Goal: Information Seeking & Learning: Learn about a topic

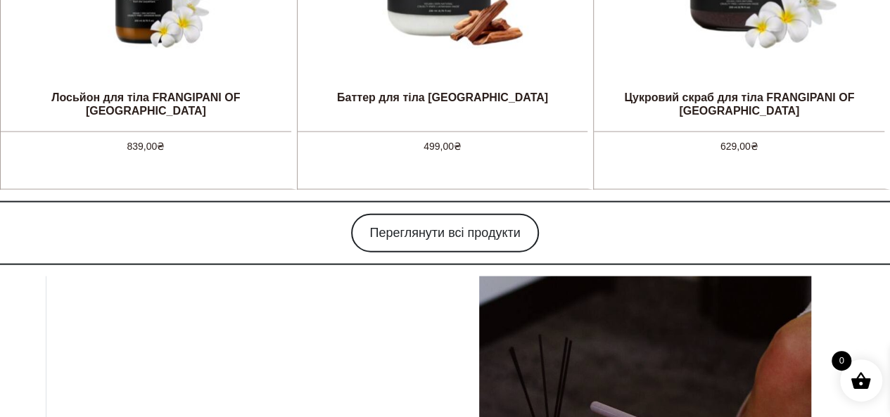
scroll to position [1478, 0]
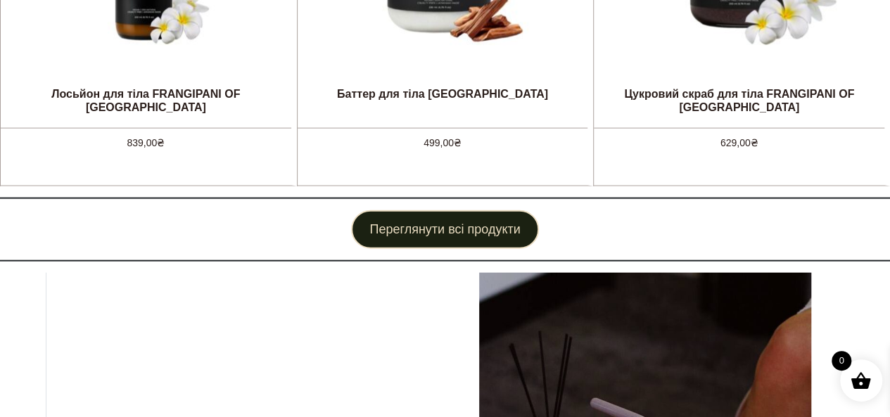
click at [446, 229] on link "Переглянути всі продукти" at bounding box center [444, 229] width 187 height 39
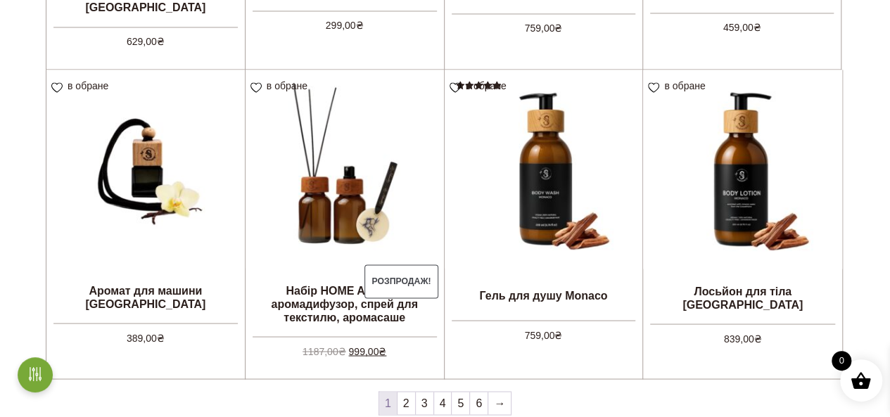
scroll to position [1337, 0]
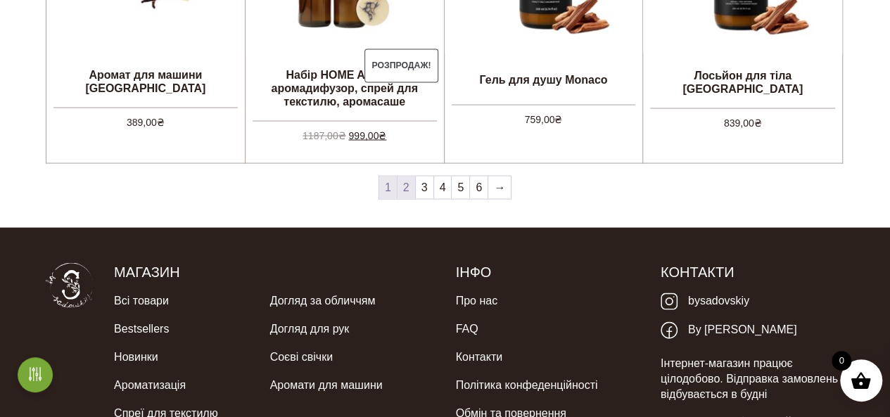
click at [409, 189] on link "2" at bounding box center [407, 188] width 18 height 23
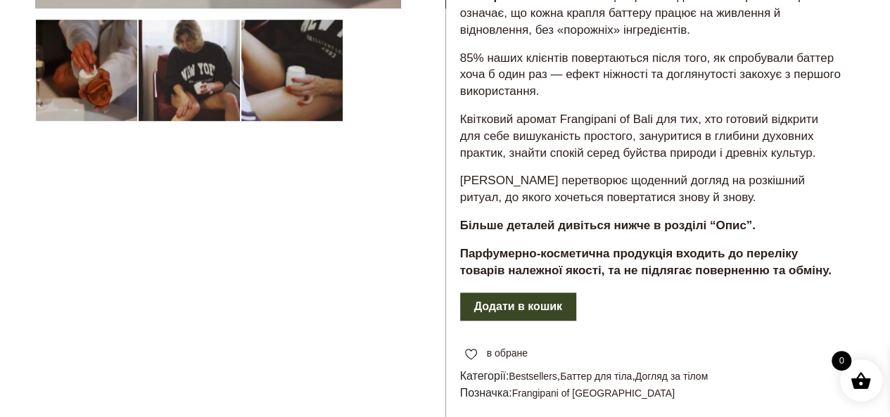
scroll to position [704, 0]
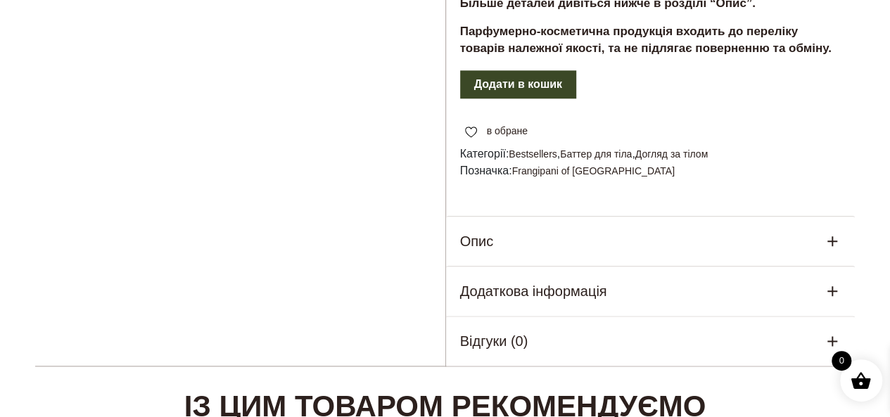
click at [575, 281] on h5 "Додаткова інформація" at bounding box center [533, 291] width 147 height 21
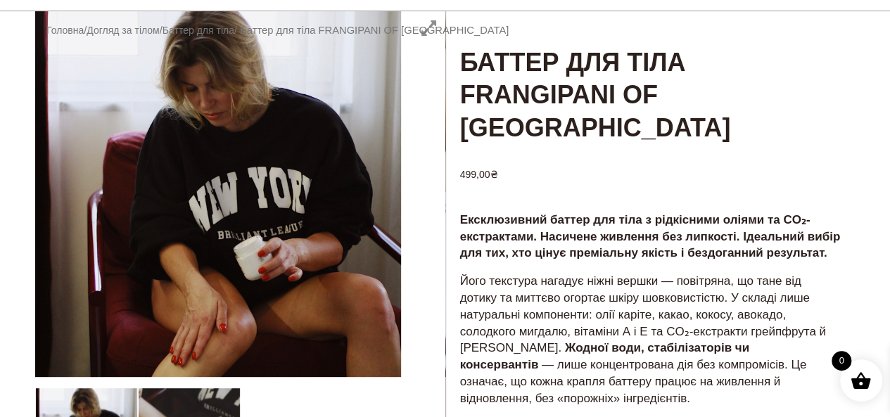
scroll to position [70, 0]
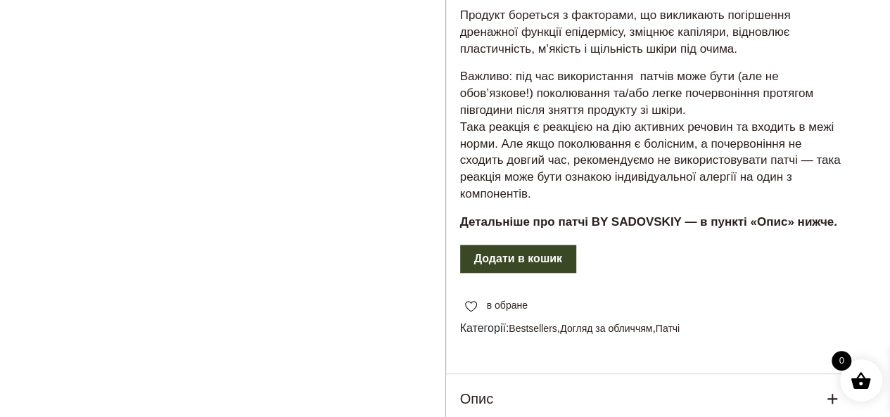
scroll to position [774, 0]
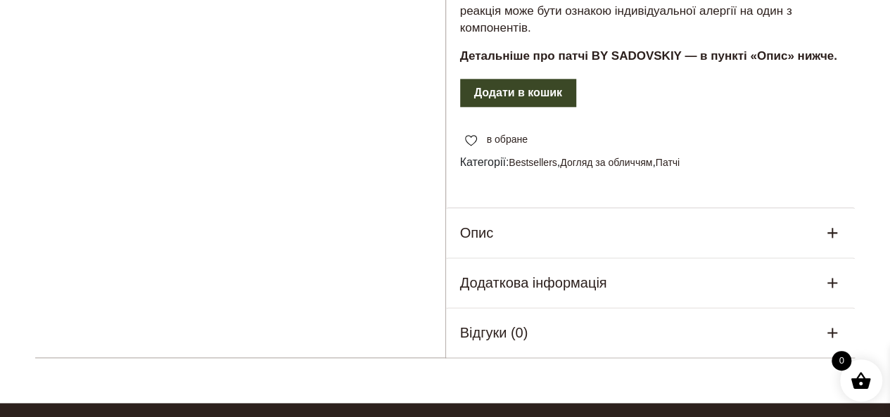
click at [562, 279] on h5 "Додаткова інформація" at bounding box center [533, 282] width 147 height 21
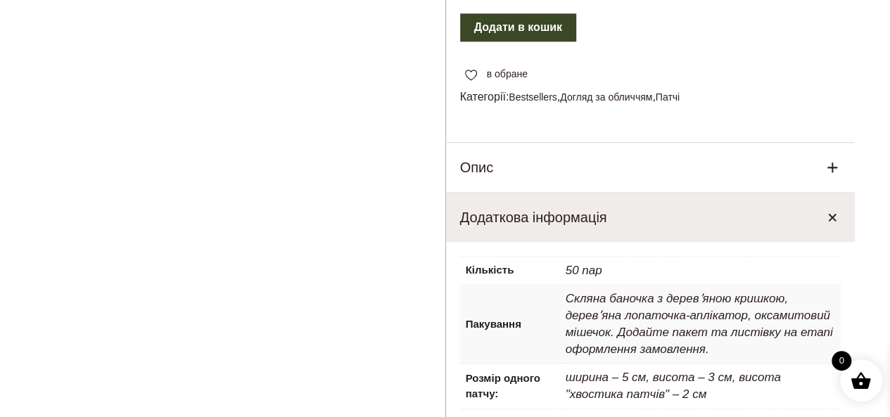
scroll to position [915, 0]
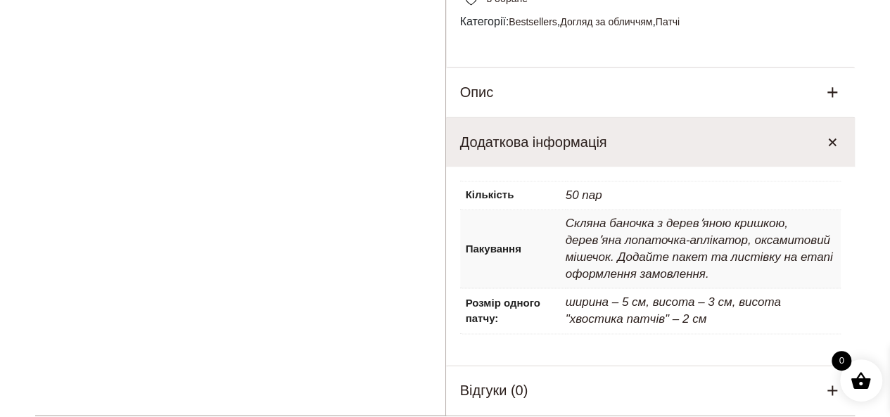
click at [534, 81] on div "Опис" at bounding box center [651, 92] width 410 height 49
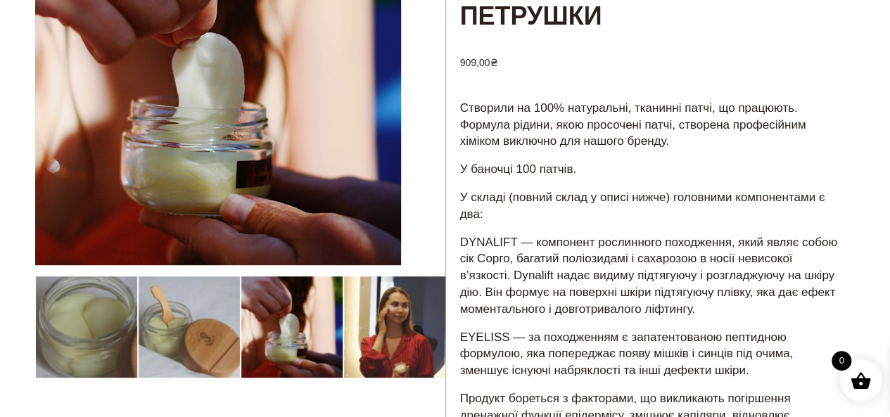
scroll to position [211, 0]
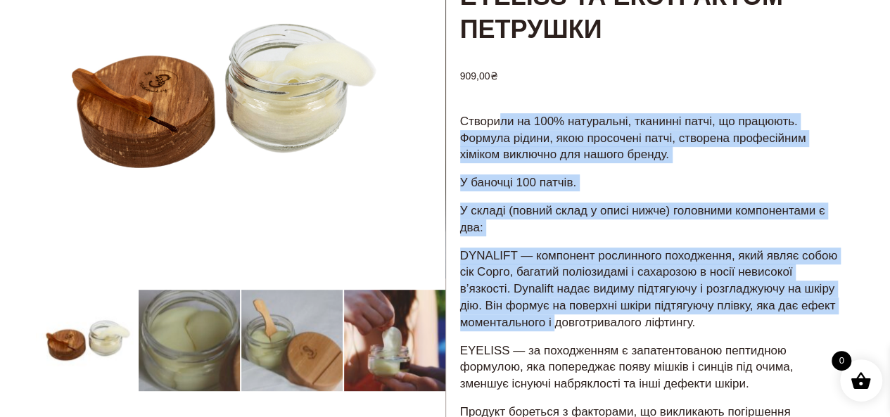
drag, startPoint x: 497, startPoint y: 118, endPoint x: 555, endPoint y: 326, distance: 216.4
click at [556, 326] on div "Створили на 100% натуральні, тканинні патчі, що працюють. Формула рідини, якою …" at bounding box center [651, 376] width 410 height 529
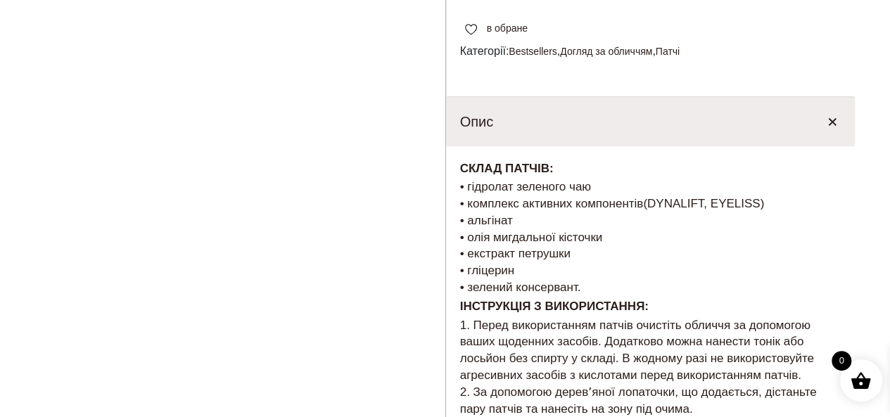
scroll to position [915, 0]
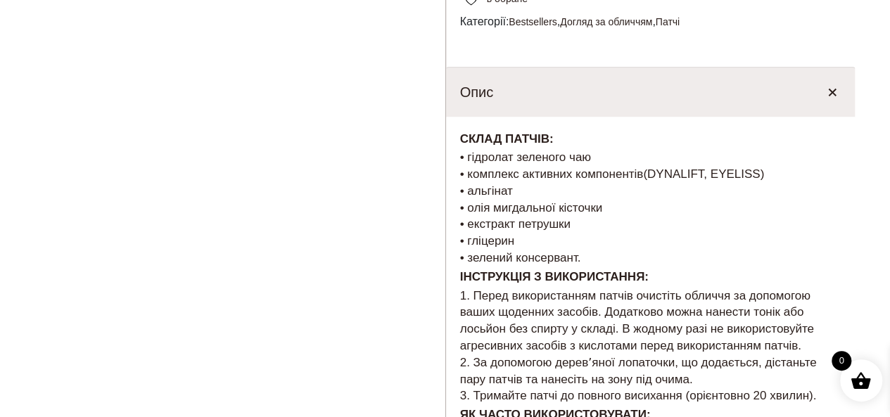
drag, startPoint x: 474, startPoint y: 158, endPoint x: 588, endPoint y: 260, distance: 152.5
click at [588, 260] on p "• гідролат зеленого чаю • комплекс активних компонентів (DYNALIFT, EYELISS) • а…" at bounding box center [650, 208] width 381 height 118
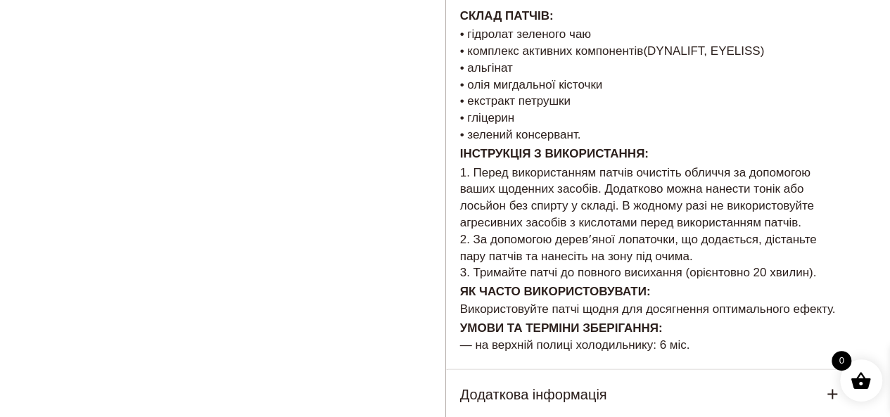
scroll to position [978, 0]
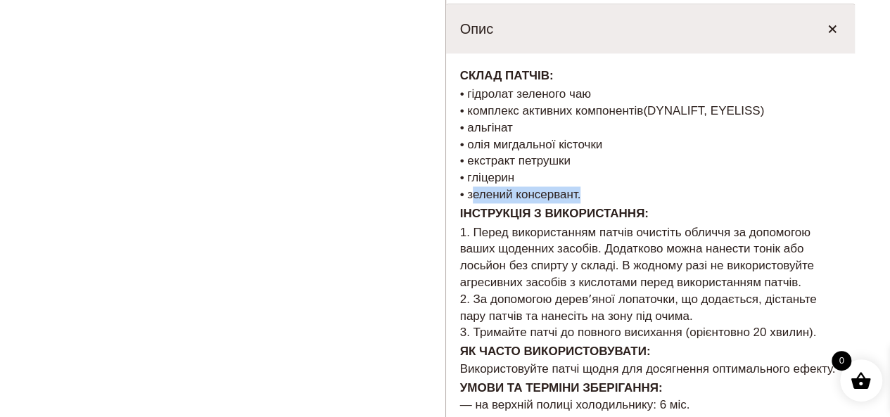
drag, startPoint x: 467, startPoint y: 195, endPoint x: 698, endPoint y: 94, distance: 251.9
click at [582, 194] on p "• гідролат зеленого чаю • комплекс активних компонентів (DYNALIFT, EYELISS) • а…" at bounding box center [650, 145] width 381 height 118
click at [692, 118] on p "• гідролат зеленого чаю • комплекс активних компонентів (DYNALIFT, EYELISS) • а…" at bounding box center [650, 145] width 381 height 118
drag, startPoint x: 650, startPoint y: 108, endPoint x: 709, endPoint y: 108, distance: 59.8
click at [709, 108] on span "(DYNALIFT, EYELISS)" at bounding box center [703, 110] width 121 height 13
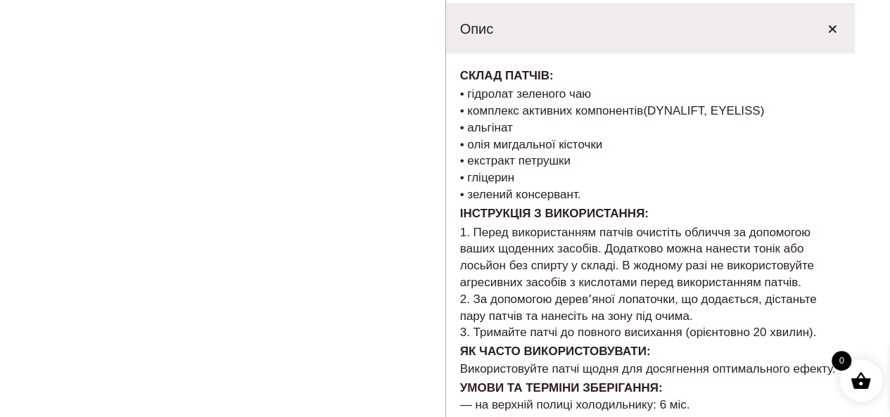
drag, startPoint x: 598, startPoint y: 164, endPoint x: 586, endPoint y: 188, distance: 27.1
click at [598, 166] on p "• гідролат зеленого чаю • комплекс активних компонентів (DYNALIFT, EYELISS) • а…" at bounding box center [650, 145] width 381 height 118
drag, startPoint x: 591, startPoint y: 197, endPoint x: 459, endPoint y: 92, distance: 169.3
click at [460, 92] on p "• гідролат зеленого чаю • комплекс активних компонентів (DYNALIFT, EYELISS) • а…" at bounding box center [650, 145] width 381 height 118
copy p "• гідролат зеленого чаю • комплекс активних компонентів (DYNALIFT, EYELISS) • а…"
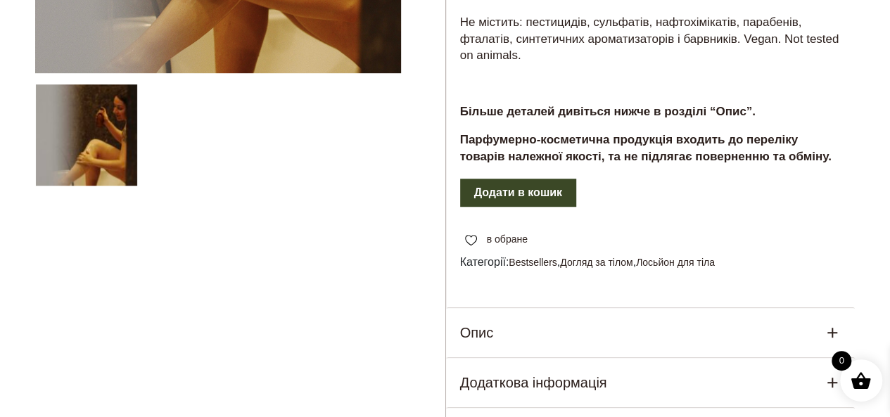
scroll to position [422, 0]
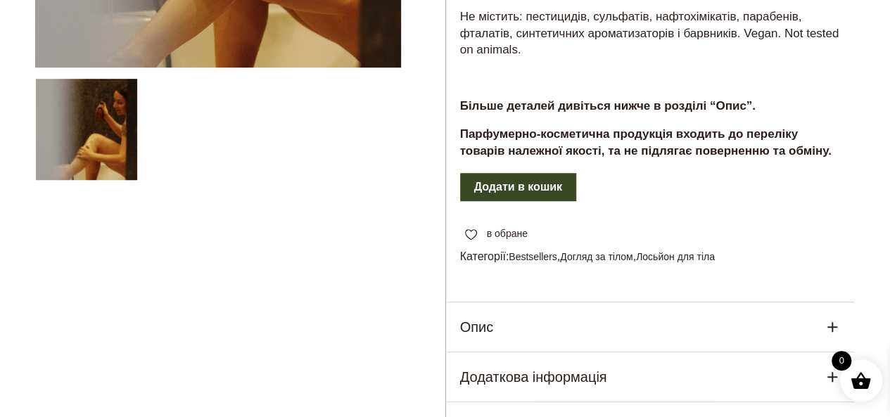
click at [668, 303] on div "Опис" at bounding box center [651, 327] width 410 height 49
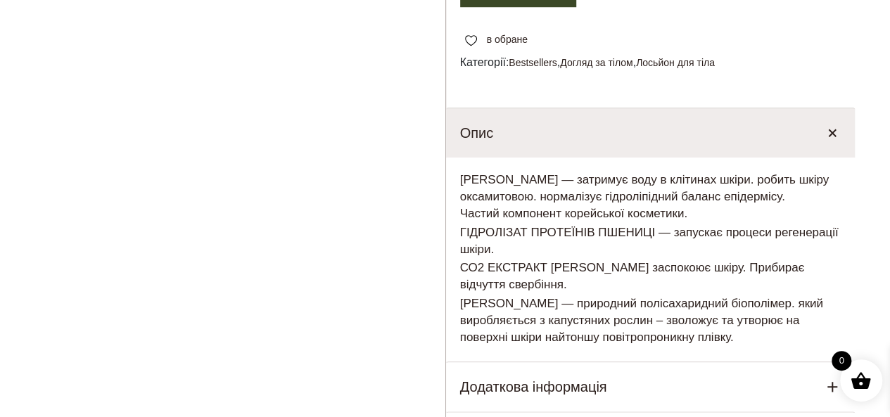
scroll to position [633, 0]
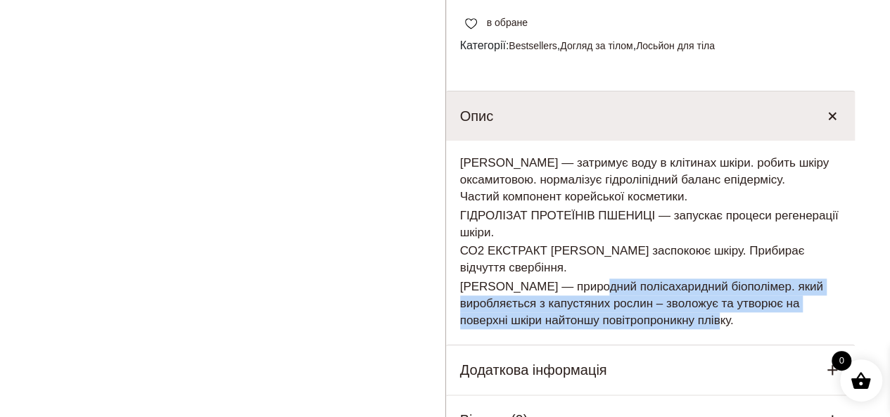
drag, startPoint x: 619, startPoint y: 250, endPoint x: 683, endPoint y: 278, distance: 70.0
click at [697, 299] on div "[PERSON_NAME] — затримує воду в клітинах шкіри. робить шкіру оксамитовою. норма…" at bounding box center [651, 243] width 410 height 204
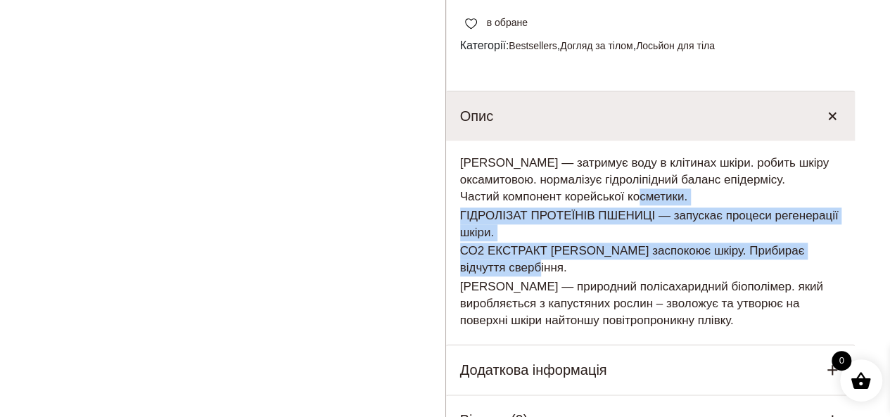
drag, startPoint x: 635, startPoint y: 188, endPoint x: 646, endPoint y: 235, distance: 48.5
click at [646, 235] on div "БЕТАЇН — затримує воду в клітинах шкіри. робить шкіру оксамитовою. нормалізує г…" at bounding box center [651, 243] width 410 height 204
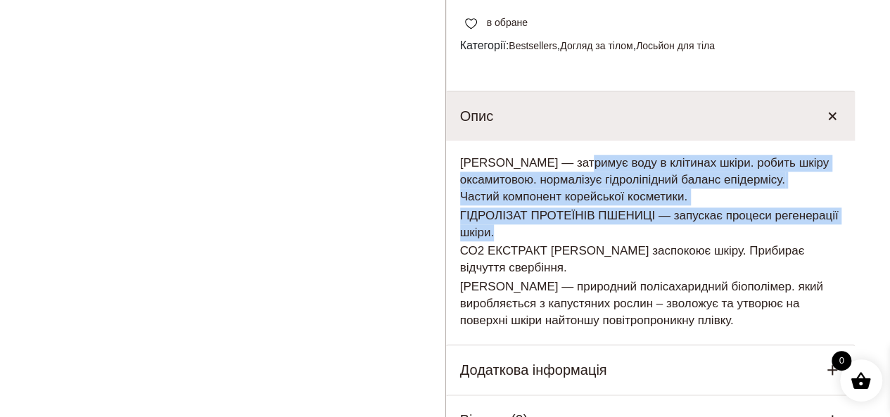
drag, startPoint x: 579, startPoint y: 112, endPoint x: 618, endPoint y: 206, distance: 102.0
click at [618, 203] on div "БЕТАЇН — затримує воду в клітинах шкіри. робить шкіру оксамитовою. нормалізує г…" at bounding box center [651, 243] width 410 height 204
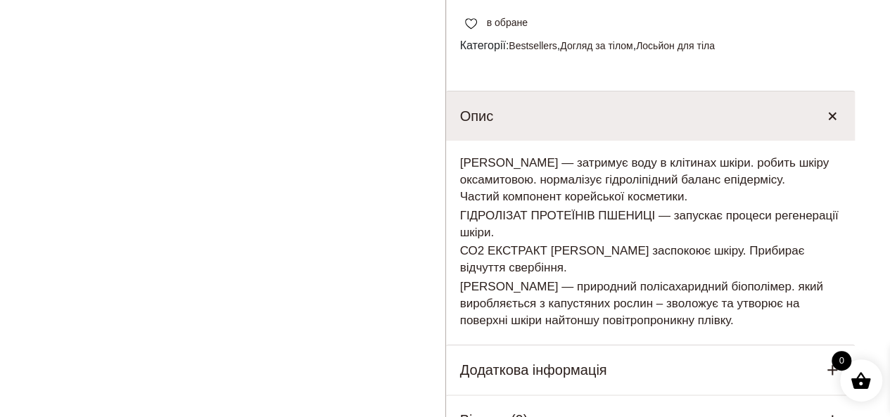
click at [612, 243] on p "СО2 ЕКСТРАКТ ІВАН-ЧАЮ заспокоює шкіру. Прибирає відчуття свербіння." at bounding box center [650, 260] width 381 height 34
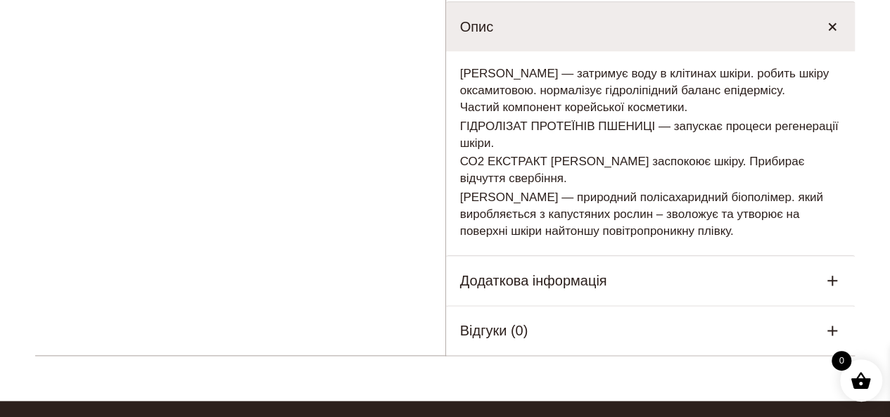
scroll to position [774, 0]
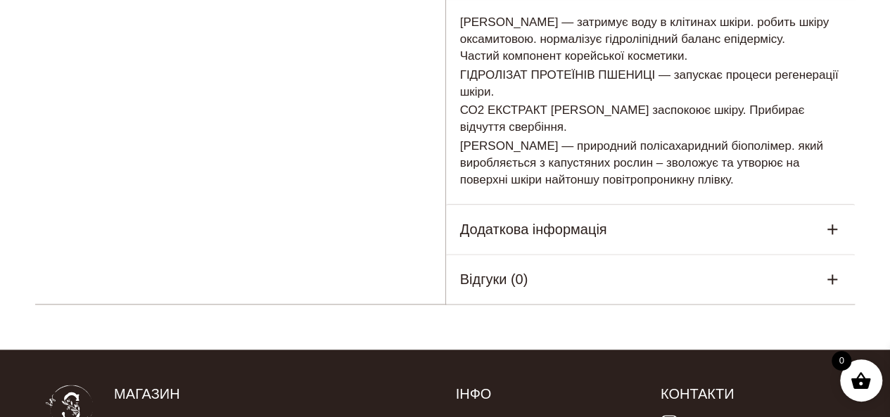
click at [597, 219] on h5 "Додаткова інформація" at bounding box center [533, 229] width 147 height 21
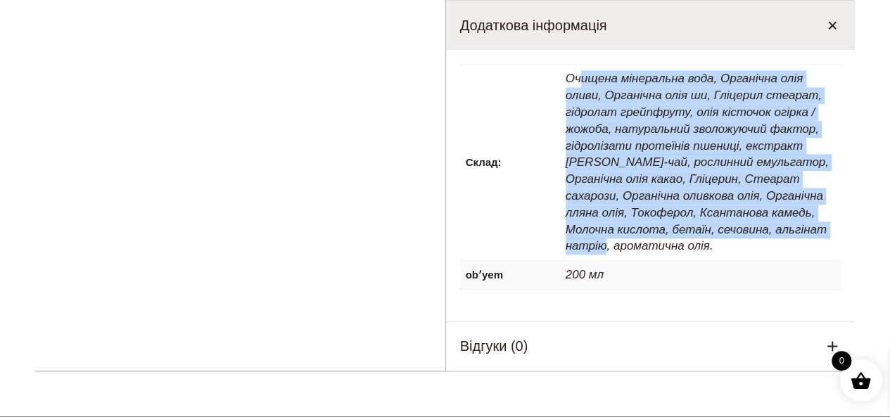
drag, startPoint x: 582, startPoint y: 42, endPoint x: 778, endPoint y: 194, distance: 248.4
click at [778, 194] on p "Очищена мінеральна вода, Органічна олія оливи, Органічна олія ши, Гліцерил стеа…" at bounding box center [704, 163] width 276 height 196
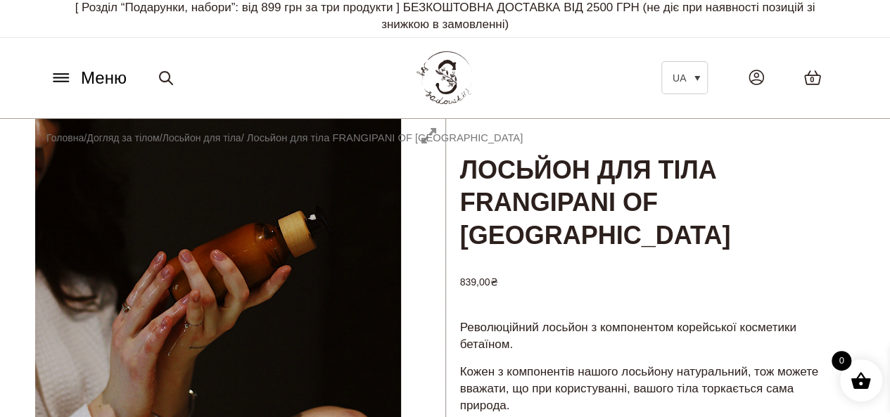
scroll to position [0, 0]
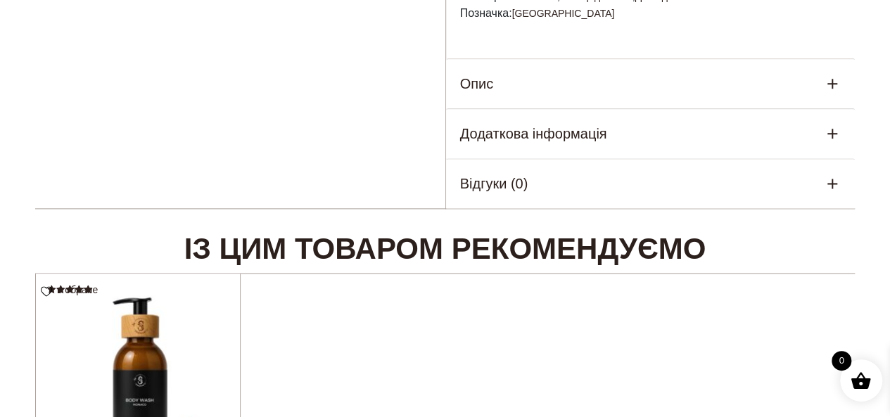
scroll to position [915, 0]
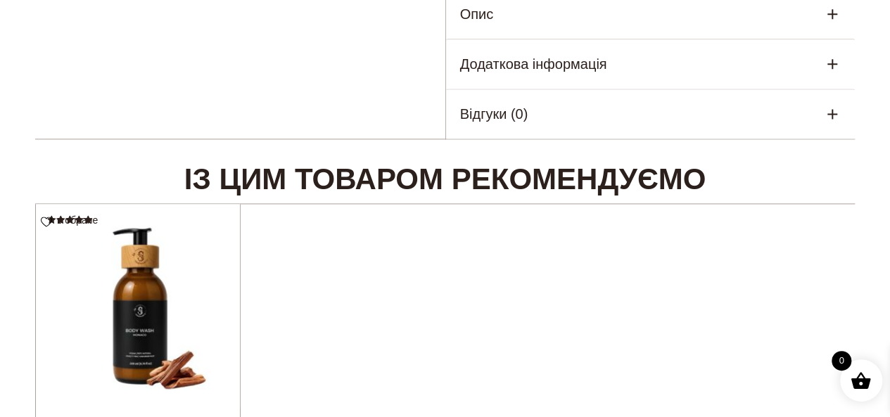
click at [553, 49] on div "Додаткова інформація" at bounding box center [651, 63] width 410 height 49
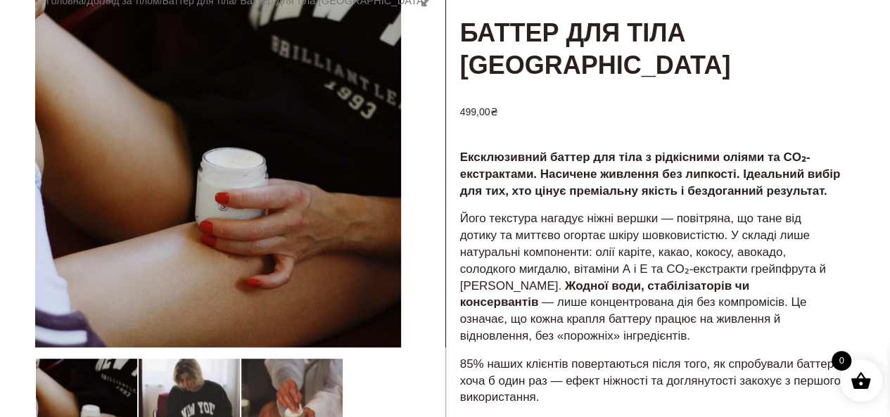
scroll to position [141, 0]
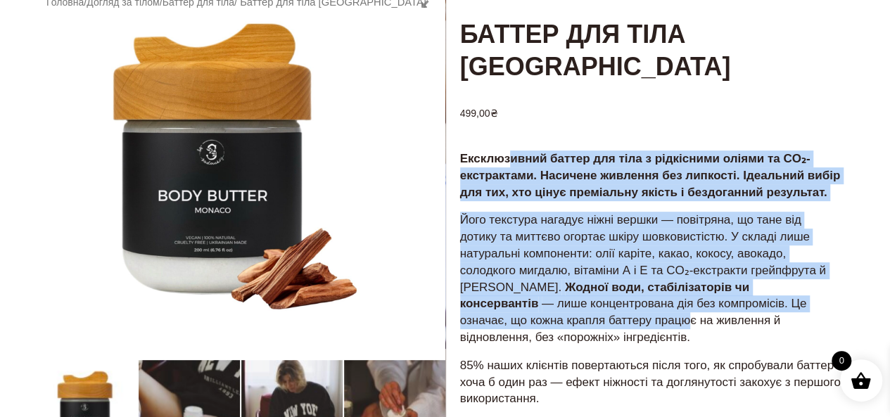
drag, startPoint x: 510, startPoint y: 160, endPoint x: 544, endPoint y: 327, distance: 171.0
click at [544, 327] on div "Ексклюзивний баттер для тіла з рідкісними оліями та CO₂-екстрактами. Насичене ж…" at bounding box center [651, 382] width 410 height 467
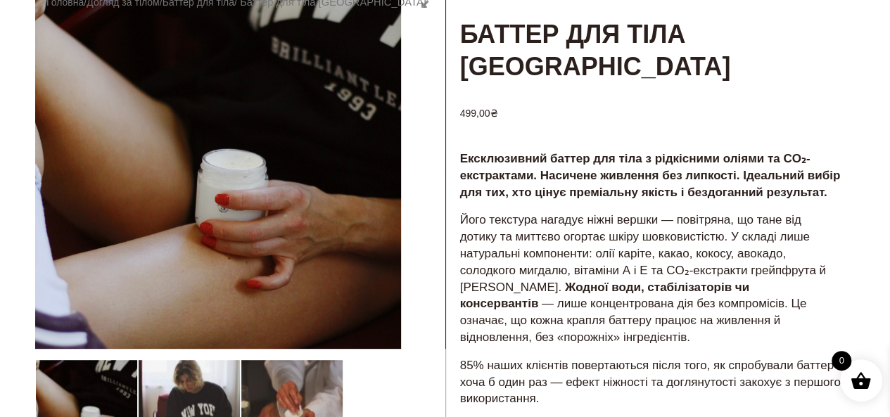
click at [546, 327] on p "Його текстура нагадує ніжні вершки — повітряна, що тане від дотику та миттєво о…" at bounding box center [650, 279] width 381 height 134
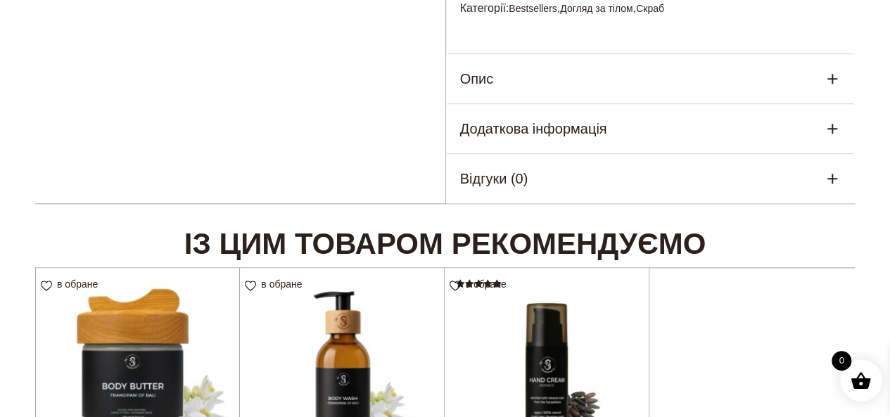
scroll to position [704, 0]
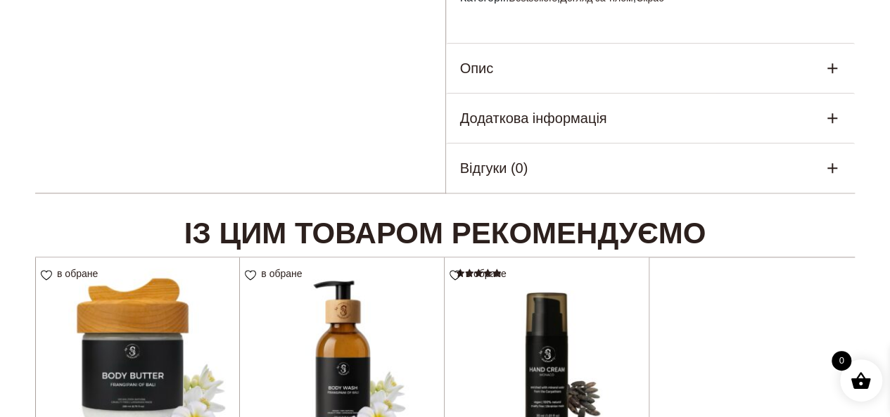
click at [559, 108] on h5 "Додаткова інформація" at bounding box center [533, 118] width 147 height 21
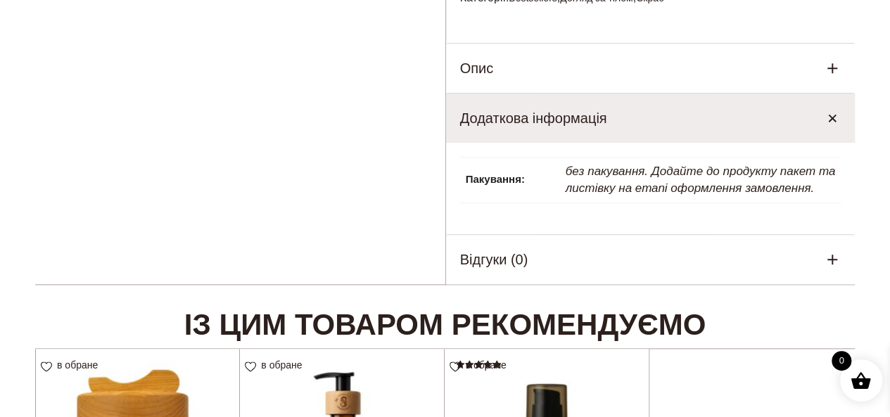
click at [542, 44] on div "Опис" at bounding box center [651, 68] width 410 height 49
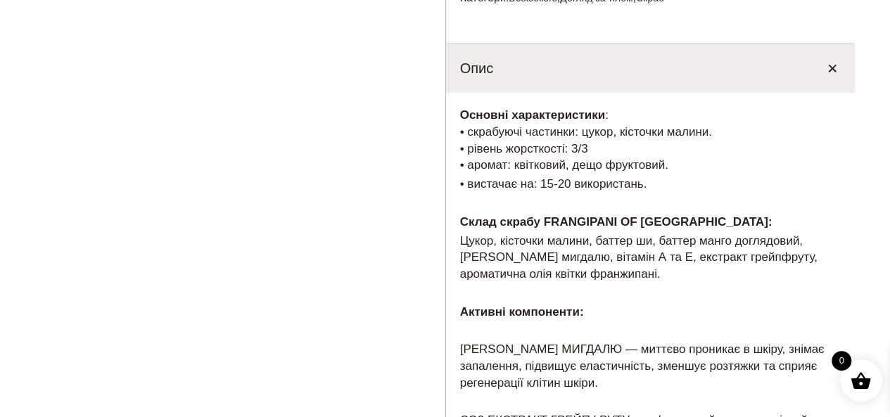
drag, startPoint x: 467, startPoint y: 205, endPoint x: 659, endPoint y: 241, distance: 194.9
click at [659, 241] on p "Цукор, кісточки малини, баттер ши, баттер манго доглядовий, олія солодкого мигд…" at bounding box center [650, 258] width 381 height 50
click at [695, 236] on p "Цукор, кісточки малини, баттер ши, баттер манго доглядовий, олія солодкого мигд…" at bounding box center [650, 258] width 381 height 50
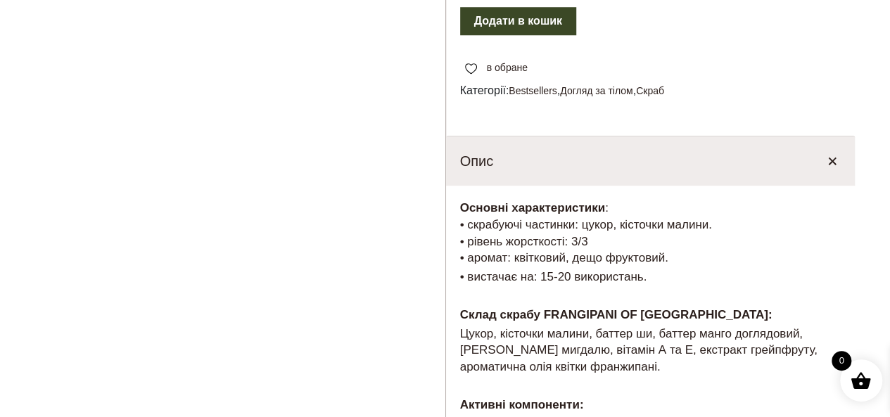
scroll to position [633, 0]
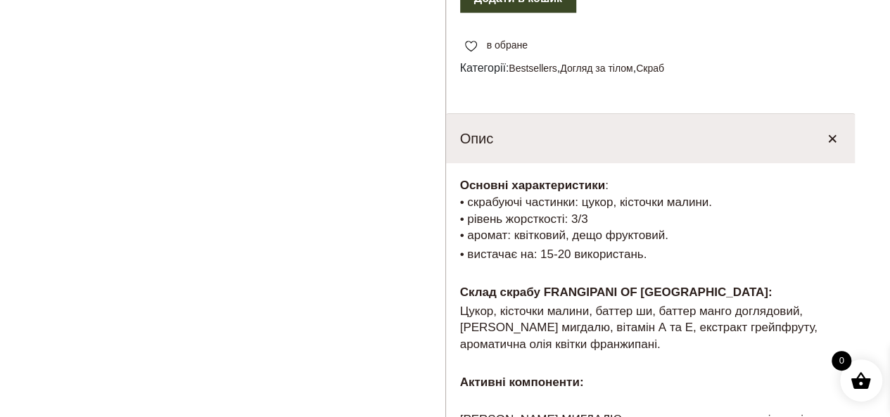
drag, startPoint x: 479, startPoint y: 296, endPoint x: 682, endPoint y: 317, distance: 204.5
click at [682, 317] on p "Цукор, кісточки малини, баттер ши, баттер манго доглядовий, олія солодкого мигд…" at bounding box center [650, 328] width 381 height 50
click at [687, 313] on p "Цукор, кісточки малини, баттер ши, баттер манго доглядовий, олія солодкого мигд…" at bounding box center [650, 328] width 381 height 50
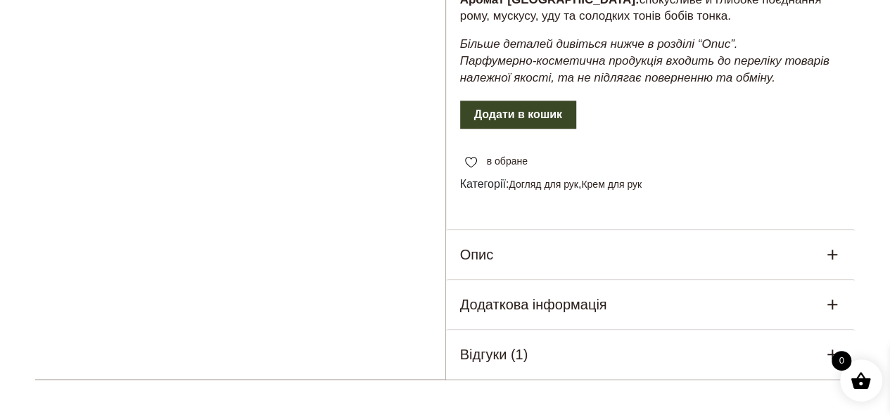
scroll to position [774, 0]
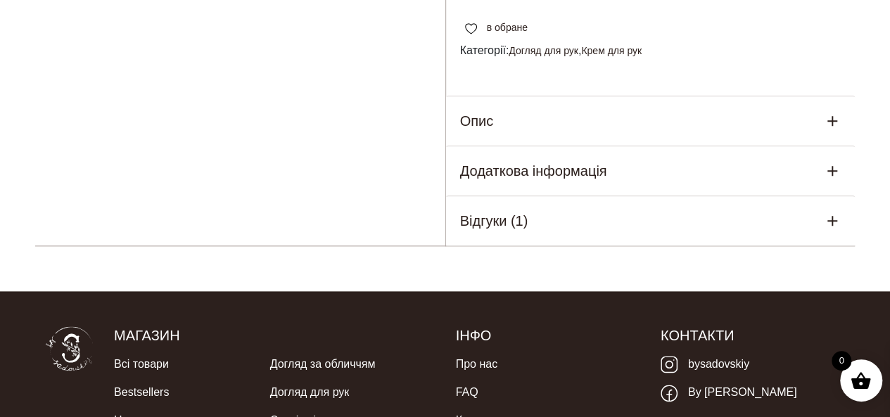
click at [514, 134] on div "Опис" at bounding box center [651, 120] width 410 height 49
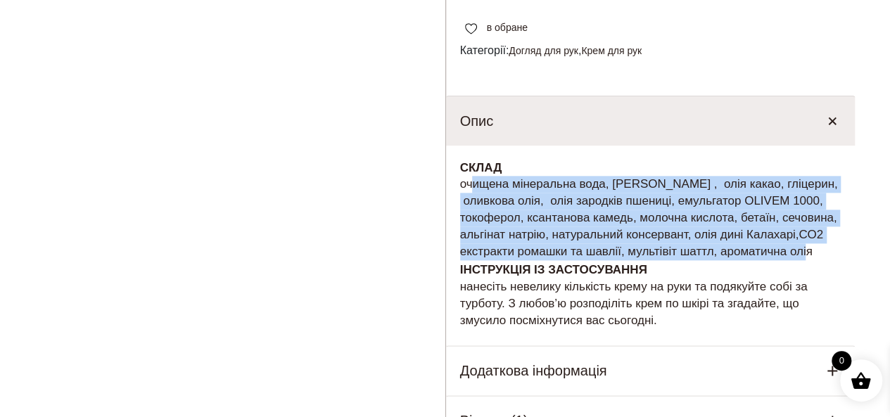
drag, startPoint x: 465, startPoint y: 204, endPoint x: 827, endPoint y: 270, distance: 367.7
click at [827, 260] on p "СКЛАД очищена мінеральна вода, олія каріте , олія какао, гліцерин, оливкова олі…" at bounding box center [650, 210] width 381 height 101
click at [832, 260] on p "СКЛАД очищена мінеральна вода, олія каріте , олія какао, гліцерин, оливкова олі…" at bounding box center [650, 210] width 381 height 101
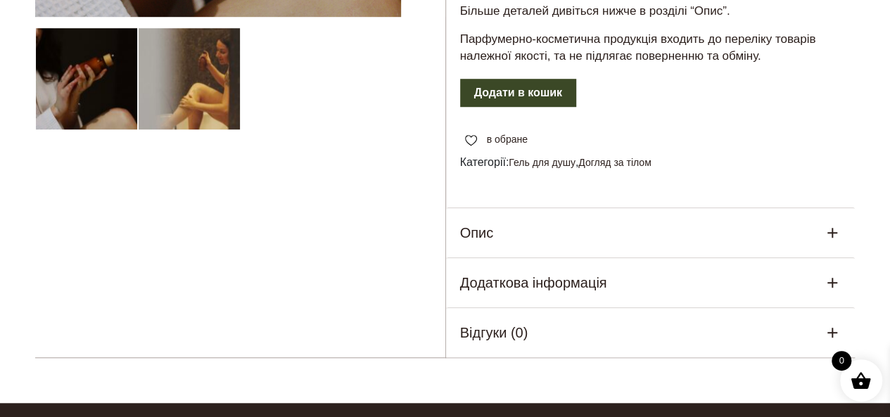
scroll to position [493, 0]
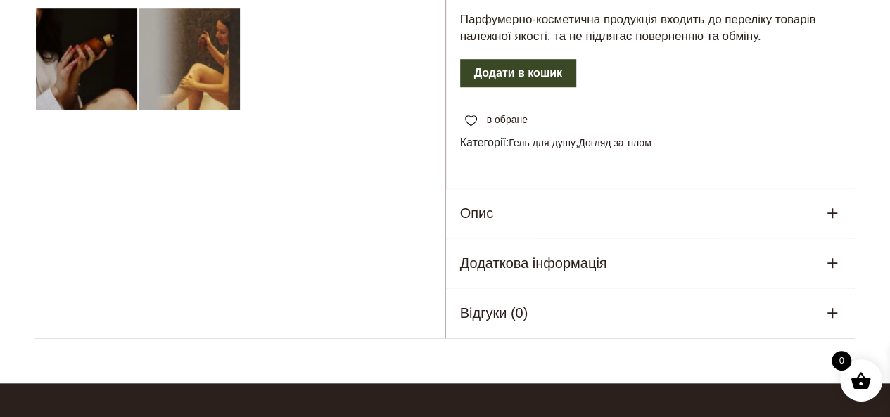
click at [546, 213] on div "Опис" at bounding box center [651, 213] width 410 height 49
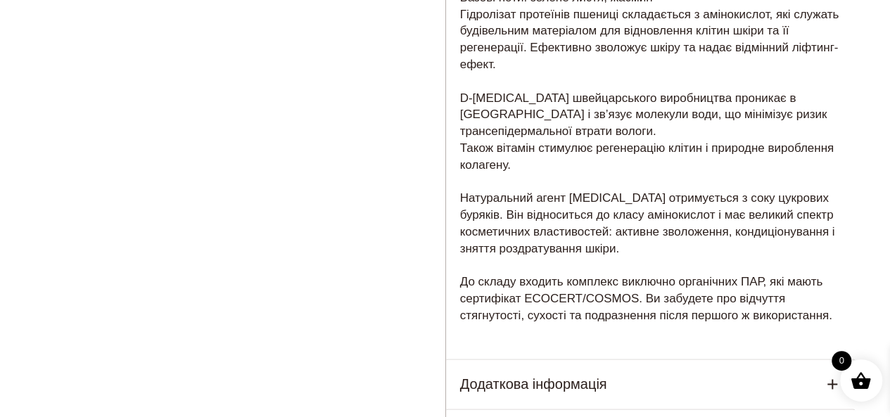
scroll to position [845, 0]
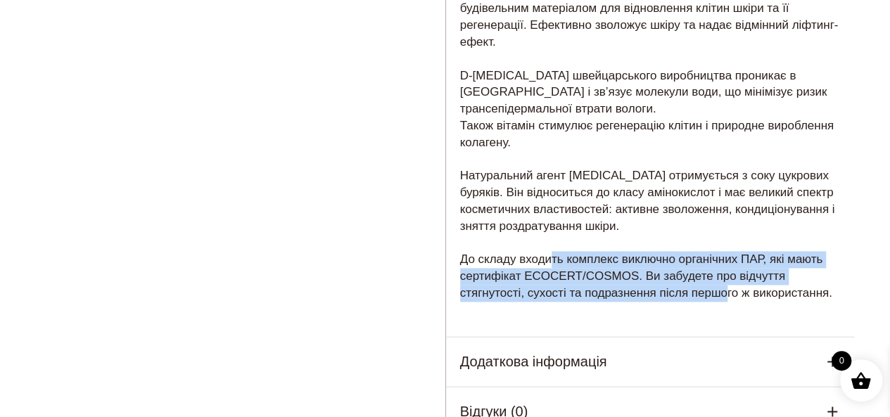
drag, startPoint x: 545, startPoint y: 243, endPoint x: 717, endPoint y: 279, distance: 175.6
click at [717, 279] on p "Ноти аромату FRANGIPANI OF BALI: Верхні ноти: соковитий персик, яблуко, ананас …" at bounding box center [650, 101] width 381 height 402
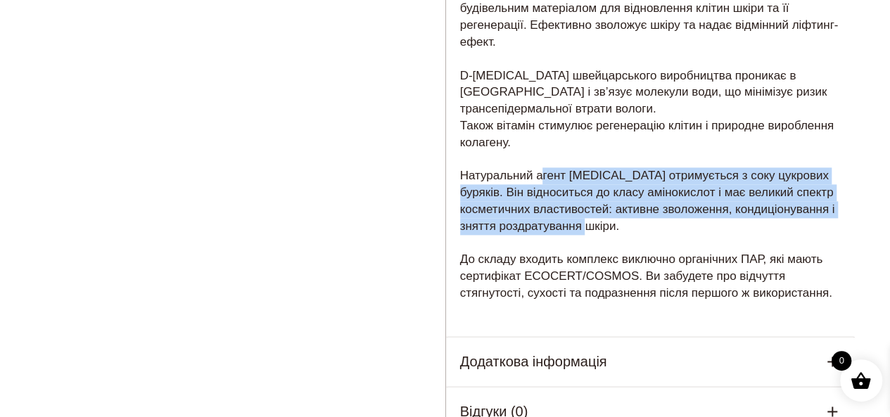
drag, startPoint x: 538, startPoint y: 165, endPoint x: 599, endPoint y: 236, distance: 92.8
click at [599, 208] on p "Ноти аромату FRANGIPANI OF BALI: Верхні ноти: соковитий персик, яблуко, ананас …" at bounding box center [650, 101] width 381 height 402
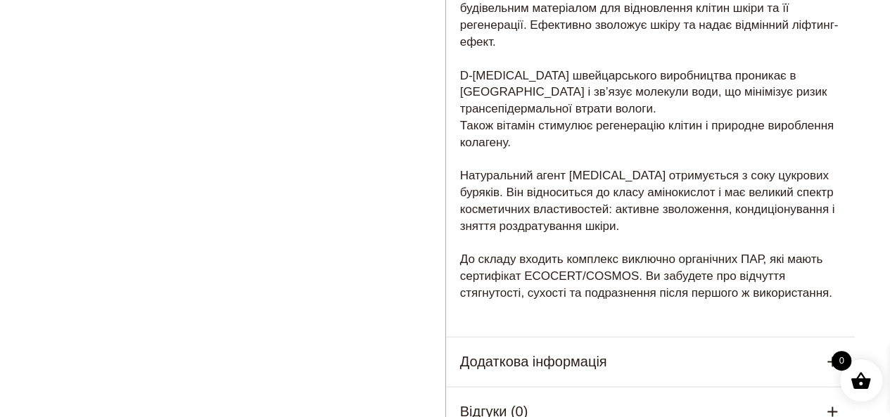
click at [594, 351] on h5 "Додаткова інформація" at bounding box center [533, 361] width 147 height 21
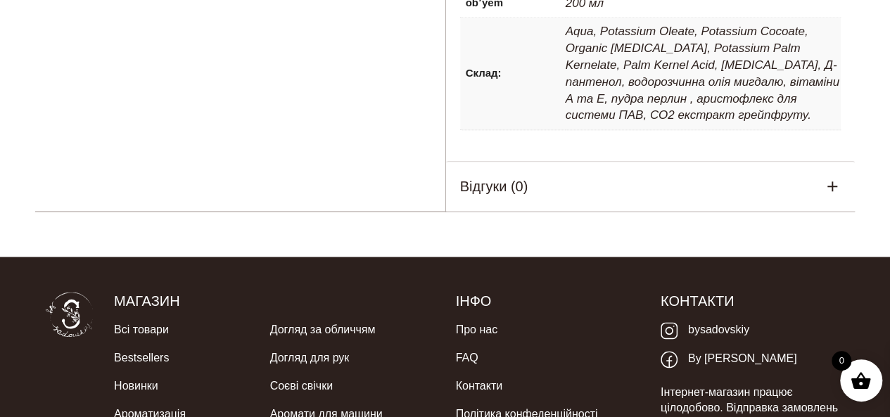
scroll to position [774, 0]
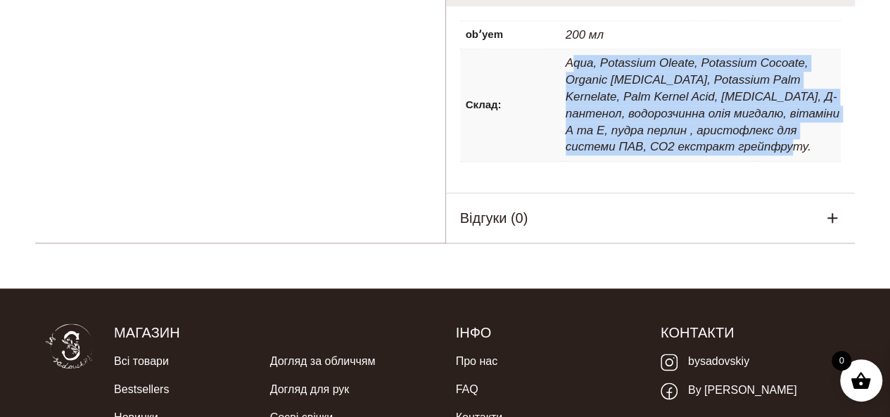
drag, startPoint x: 569, startPoint y: 64, endPoint x: 735, endPoint y: 140, distance: 182.0
click at [735, 140] on p "Aqua, Potassium Oleate, Potassium Cocoate, Organic Glycerin, Potassium Palm Ker…" at bounding box center [704, 105] width 276 height 112
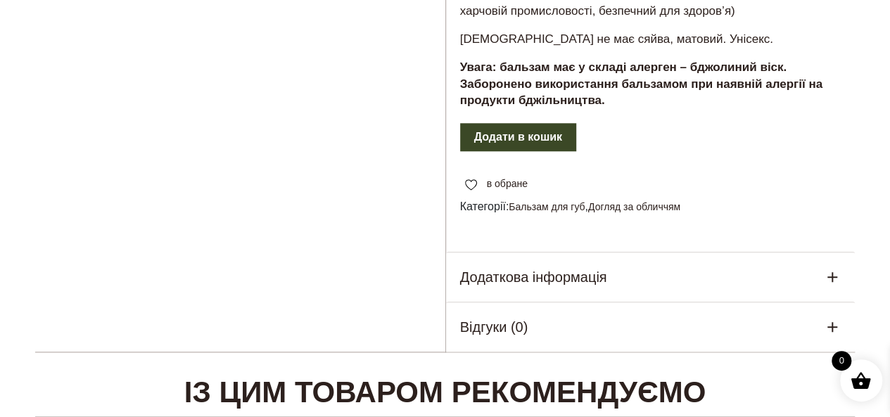
scroll to position [774, 0]
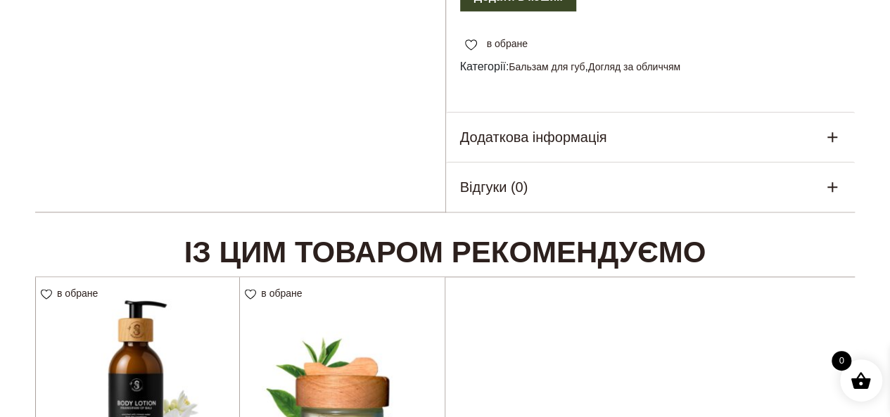
click at [512, 144] on h5 "Додаткова інформація" at bounding box center [533, 137] width 147 height 21
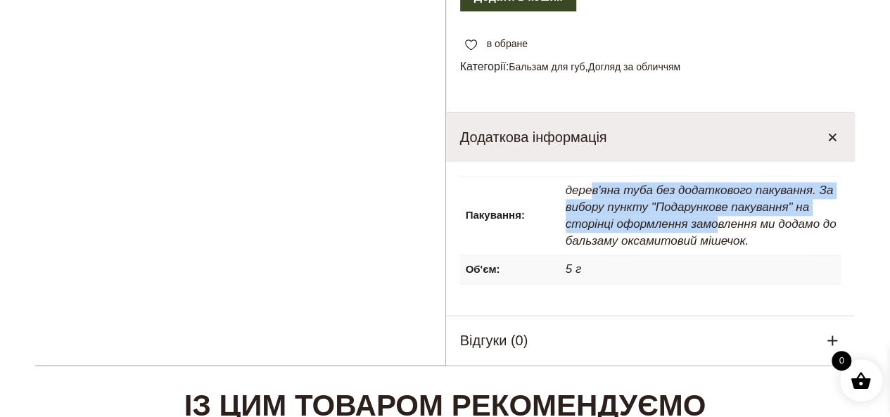
drag, startPoint x: 593, startPoint y: 184, endPoint x: 717, endPoint y: 236, distance: 133.7
click at [719, 234] on p "дерев'яна туба без додаткового пакування. За вибору пункту "Подарункове пакуван…" at bounding box center [704, 216] width 276 height 78
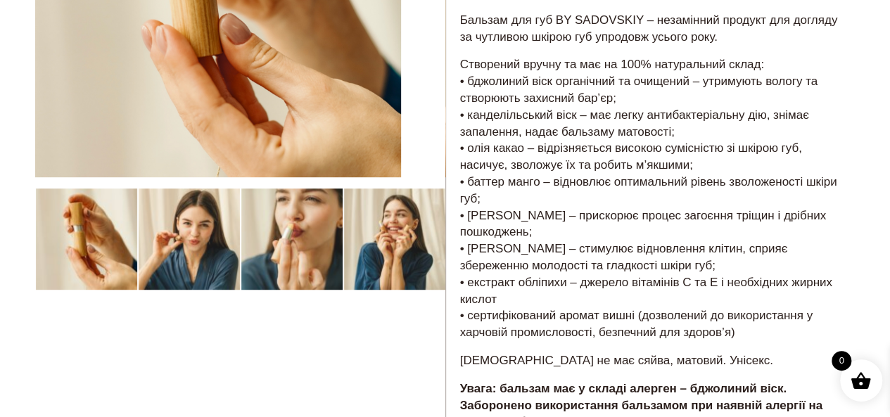
scroll to position [282, 0]
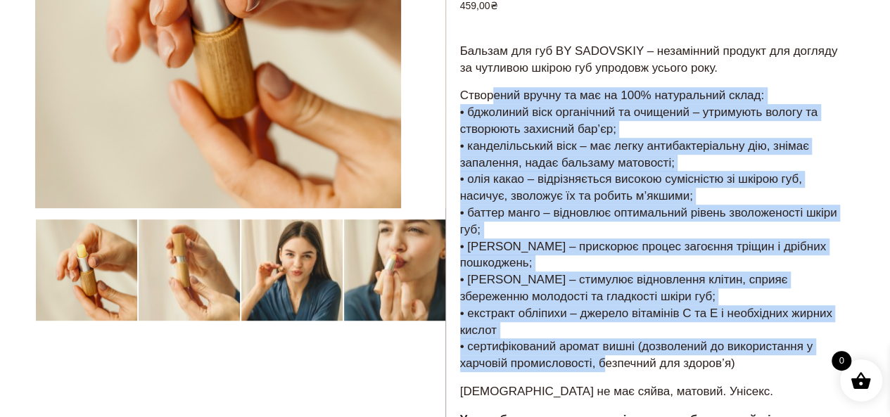
drag, startPoint x: 491, startPoint y: 98, endPoint x: 598, endPoint y: 370, distance: 292.0
click at [598, 370] on p "Створений вручну та має на 100% натуральний склад: • бджолиний віск органічний …" at bounding box center [650, 229] width 381 height 285
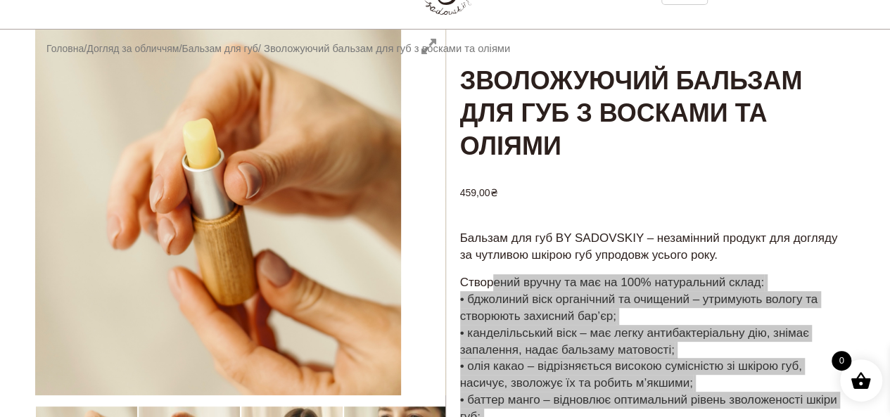
scroll to position [70, 0]
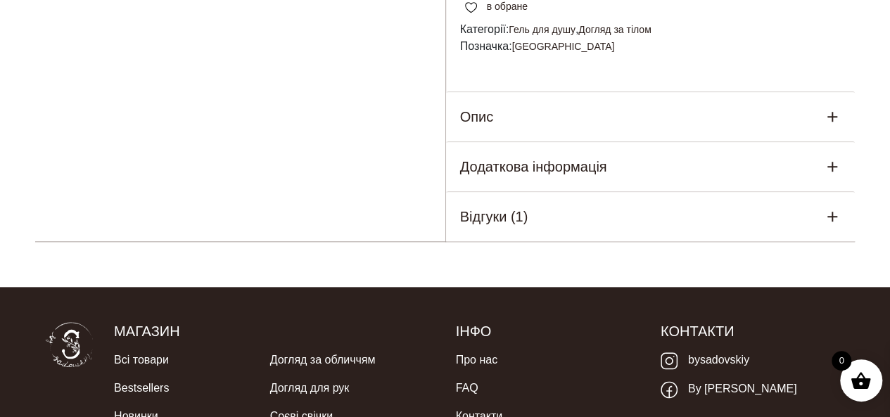
scroll to position [563, 0]
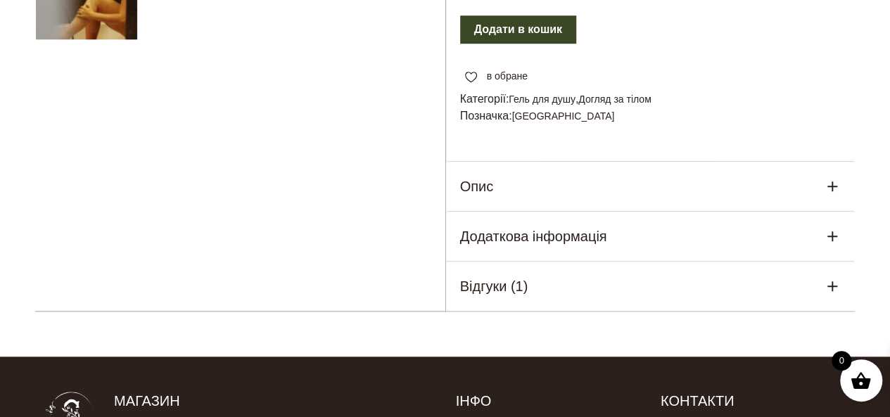
click at [515, 180] on div "Опис" at bounding box center [651, 186] width 410 height 49
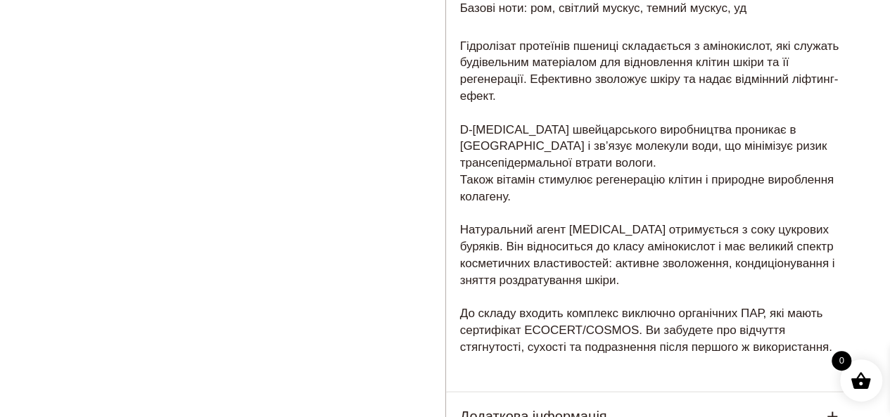
scroll to position [1126, 0]
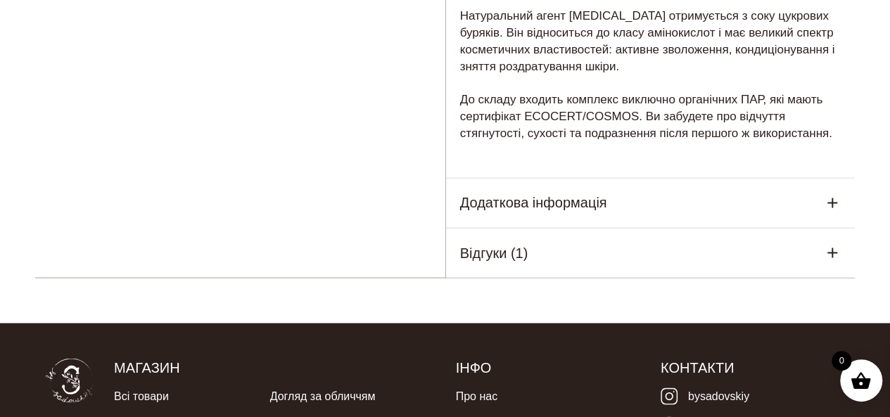
click at [529, 203] on h5 "Додаткова інформація" at bounding box center [533, 202] width 147 height 21
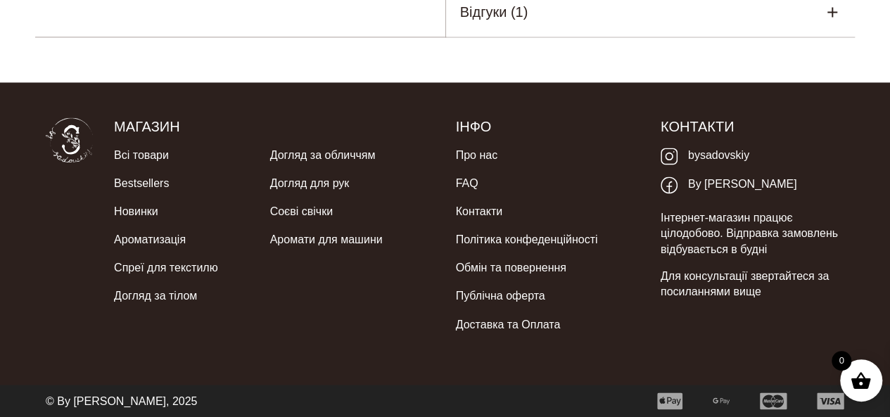
scroll to position [743, 0]
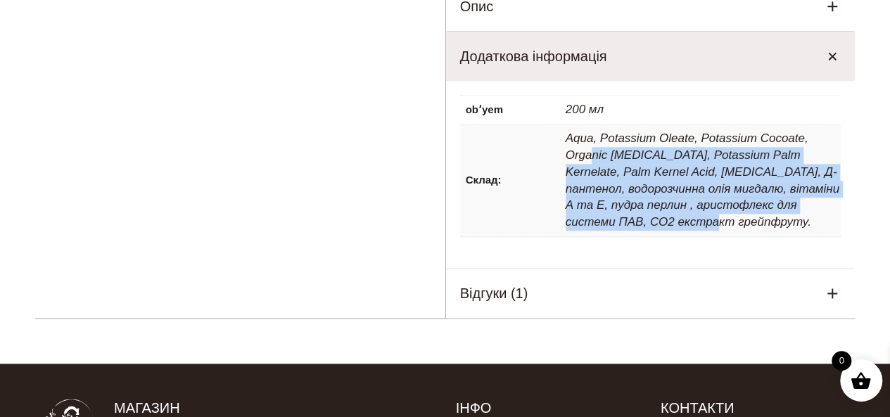
drag, startPoint x: 594, startPoint y: 148, endPoint x: 654, endPoint y: 229, distance: 101.2
click at [654, 229] on p "Aqua, Potassium Oleate, Potassium Cocoate, Organic [MEDICAL_DATA], Potassium Pa…" at bounding box center [704, 181] width 276 height 112
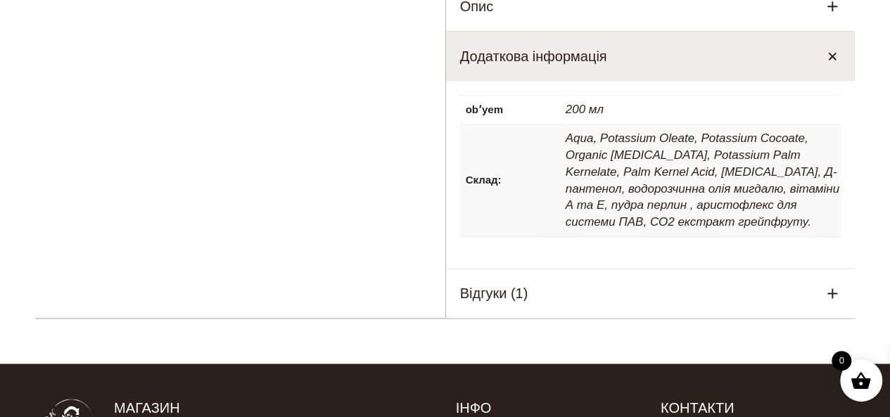
click at [661, 217] on p "Aqua, Potassium Oleate, Potassium Cocoate, Organic Glycerin, Potassium Palm Ker…" at bounding box center [704, 181] width 276 height 112
drag, startPoint x: 566, startPoint y: 192, endPoint x: 719, endPoint y: 190, distance: 153.5
click at [719, 190] on p "Aqua, Potassium Oleate, Potassium Cocoate, Organic Glycerin, Potassium Palm Ker…" at bounding box center [704, 181] width 276 height 112
copy p "водорозчинна олія мигдалю"
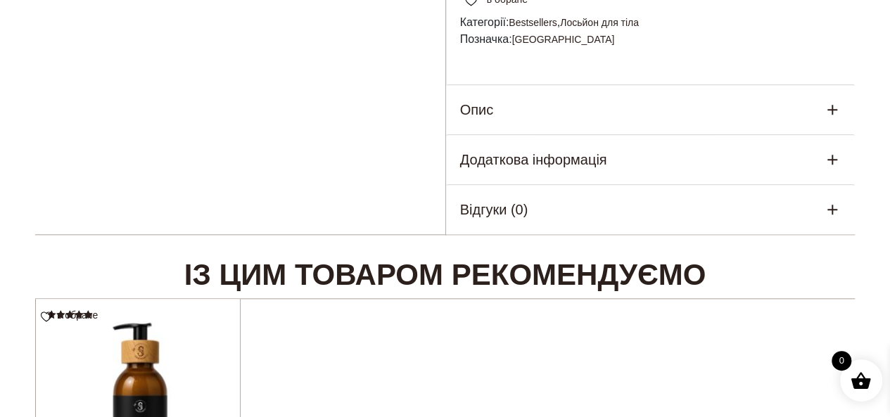
scroll to position [704, 0]
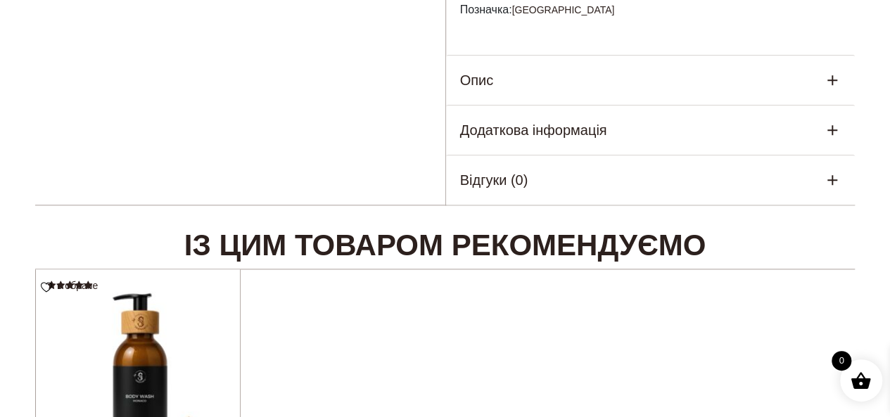
click at [573, 80] on div "Опис" at bounding box center [651, 80] width 410 height 49
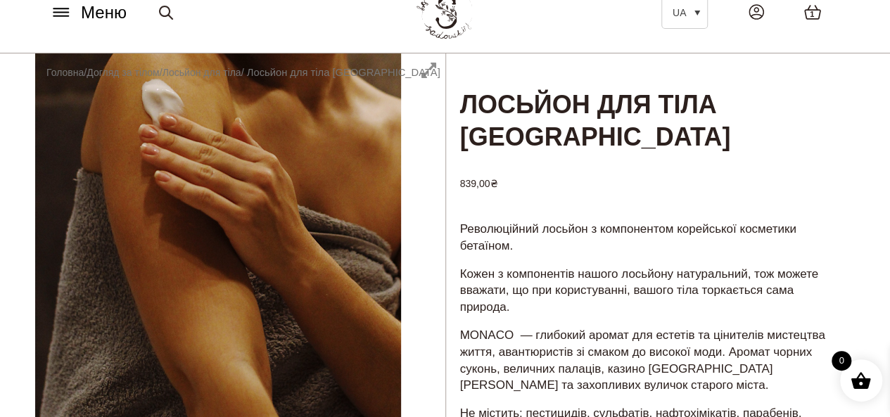
scroll to position [0, 0]
